Goal: Transaction & Acquisition: Purchase product/service

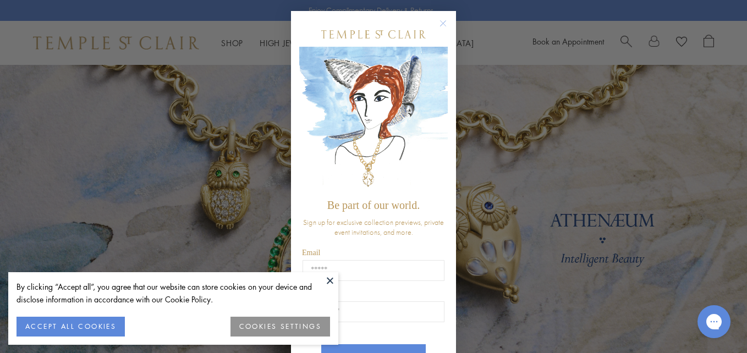
click at [437, 20] on circle "Close dialog" at bounding box center [443, 23] width 13 height 13
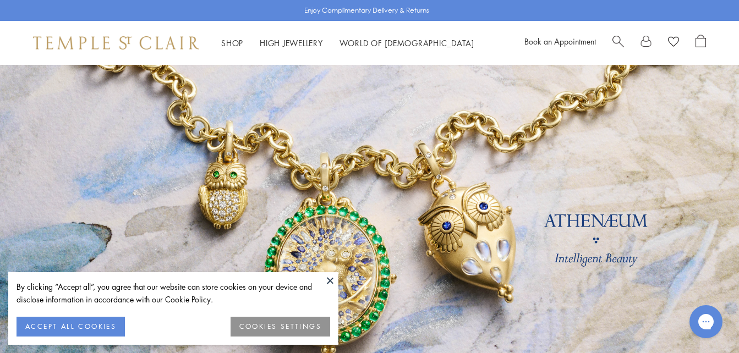
click at [298, 325] on button "COOKIES SETTINGS" at bounding box center [281, 327] width 100 height 20
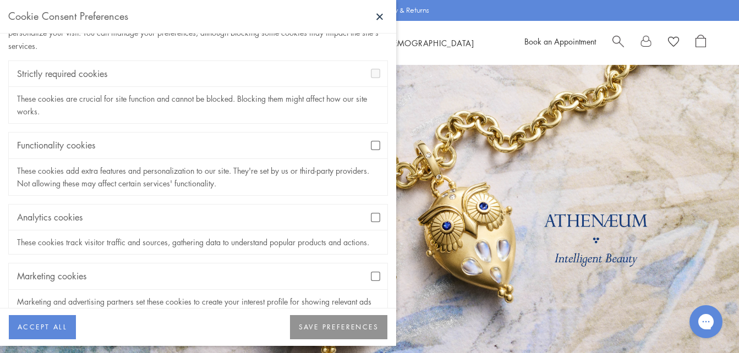
scroll to position [78, 0]
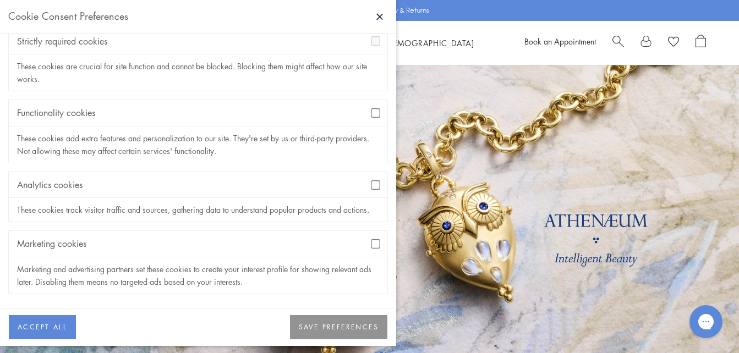
click at [345, 329] on button "SAVE PREFERENCES" at bounding box center [338, 327] width 97 height 24
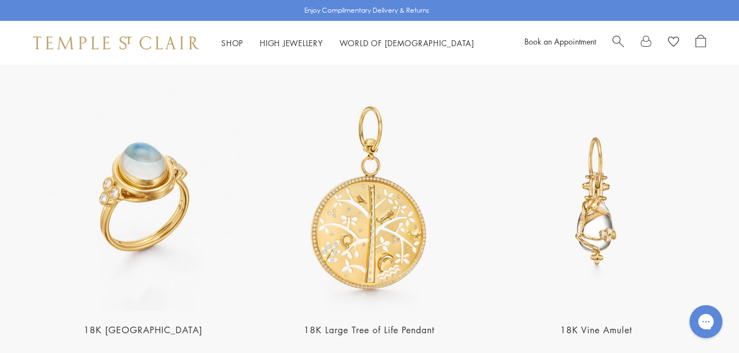
scroll to position [2006, 0]
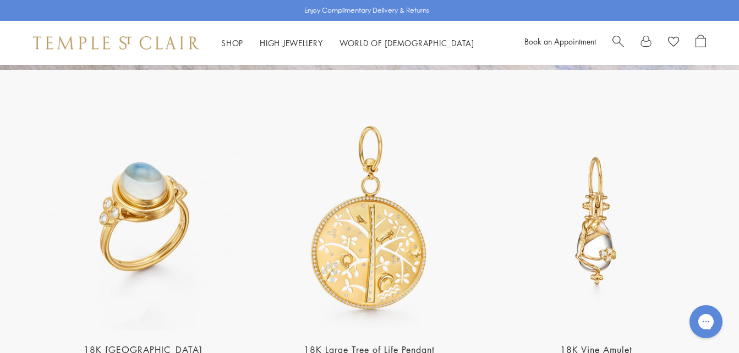
click at [239, 45] on link "Shop Shop" at bounding box center [232, 42] width 22 height 11
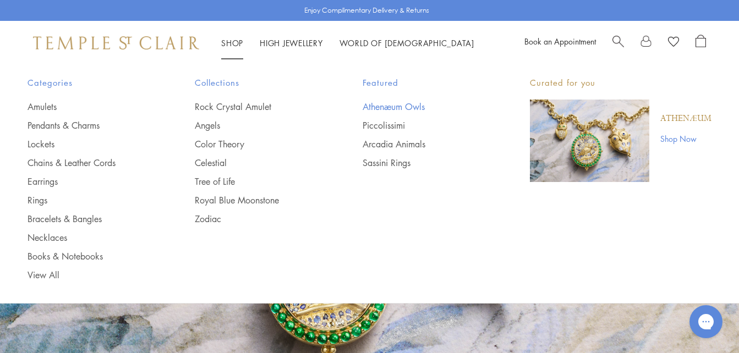
click at [418, 107] on link "Athenæum Owls" at bounding box center [424, 107] width 123 height 12
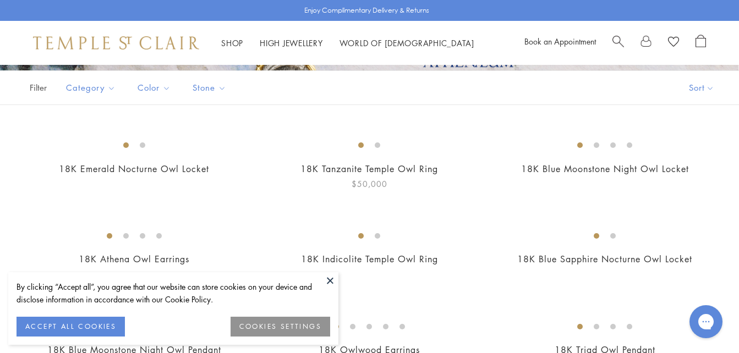
click at [337, 278] on button at bounding box center [330, 280] width 17 height 17
click at [0, 0] on img at bounding box center [0, 0] width 0 height 0
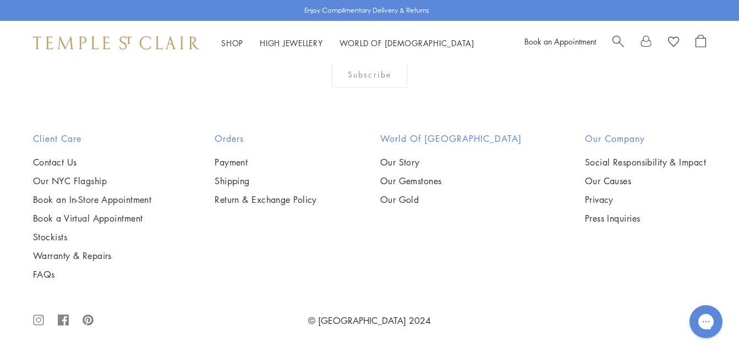
scroll to position [1659, 0]
click at [0, 0] on img at bounding box center [0, 0] width 0 height 0
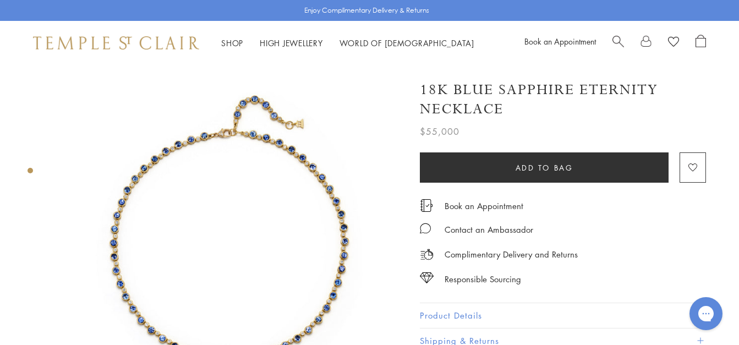
click at [363, 232] on img at bounding box center [229, 239] width 348 height 348
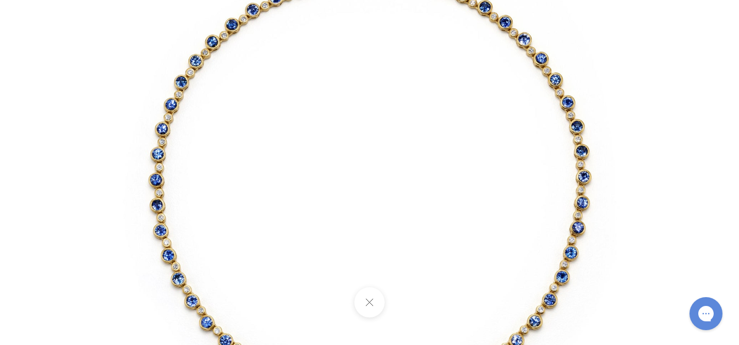
click at [369, 303] on button at bounding box center [369, 302] width 30 height 30
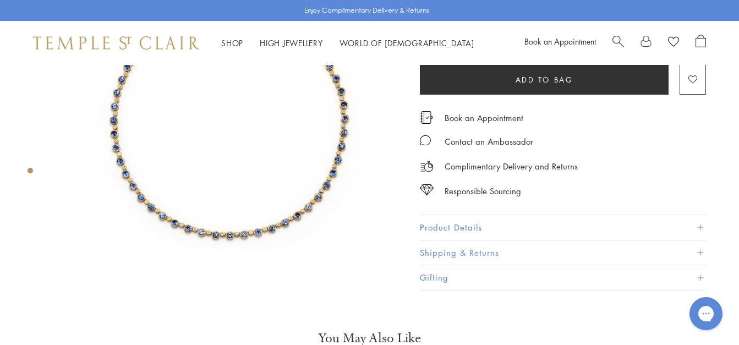
scroll to position [123, 0]
click at [700, 227] on span at bounding box center [700, 227] width 6 height 6
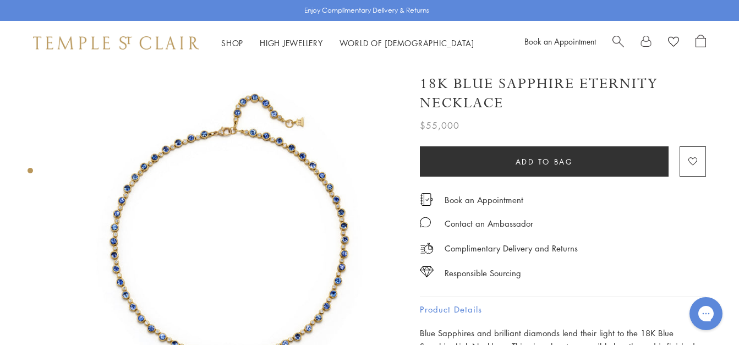
scroll to position [0, 0]
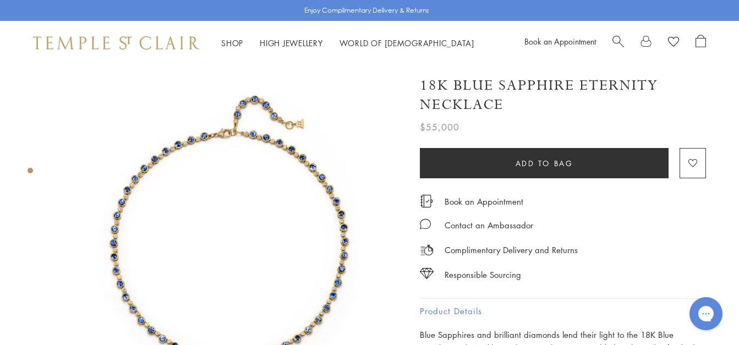
click at [233, 43] on link "Shop Shop" at bounding box center [232, 42] width 22 height 11
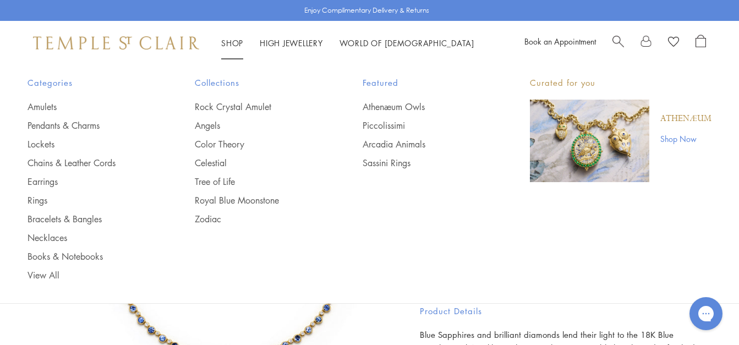
click at [710, 105] on div "Athenæum Shop Now" at bounding box center [680, 141] width 62 height 83
click at [703, 105] on div "Athenæum Shop Now" at bounding box center [680, 141] width 62 height 83
